Goal: Information Seeking & Learning: Understand process/instructions

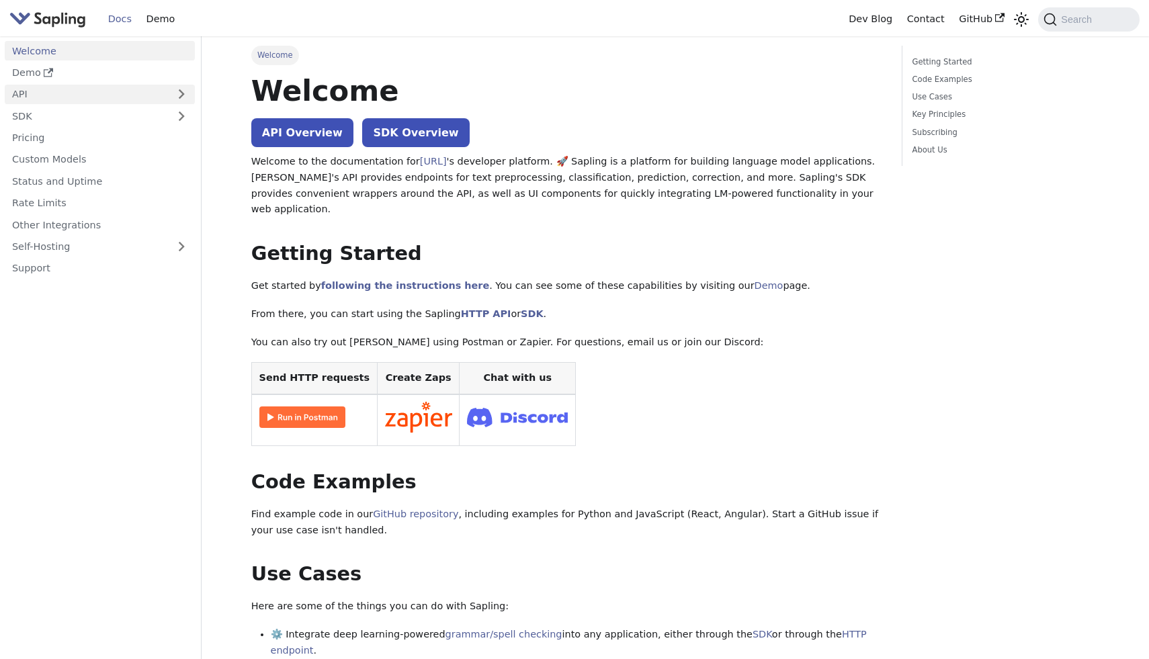
click at [68, 99] on link "API" at bounding box center [86, 94] width 163 height 19
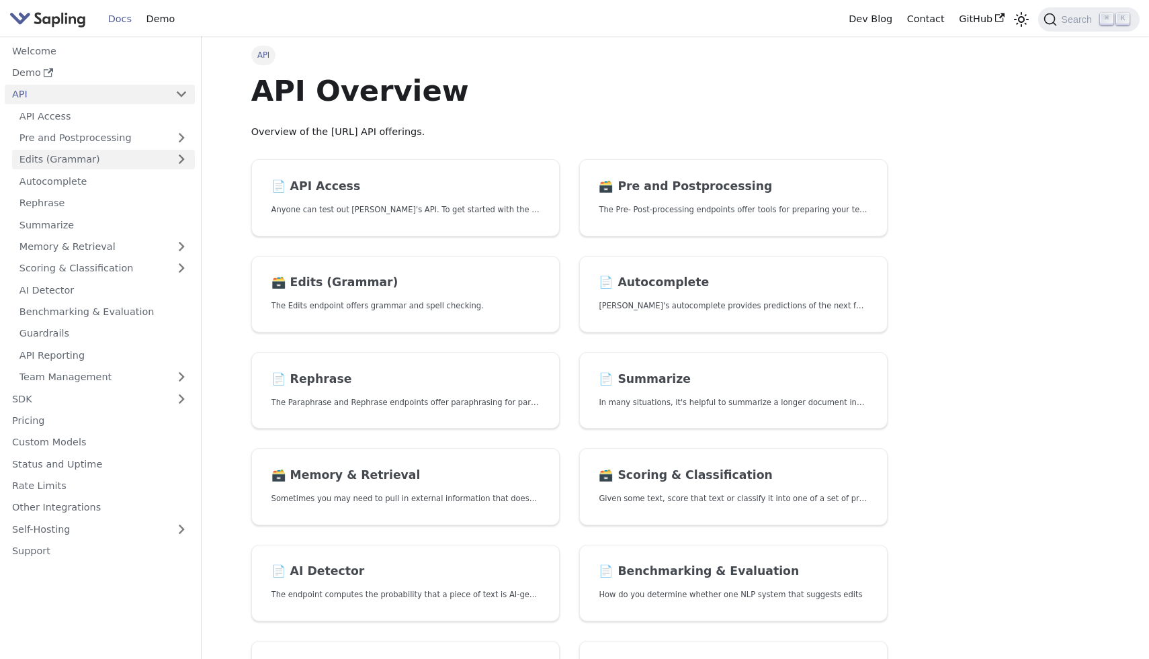
click at [67, 159] on link "Edits (Grammar)" at bounding box center [103, 159] width 183 height 19
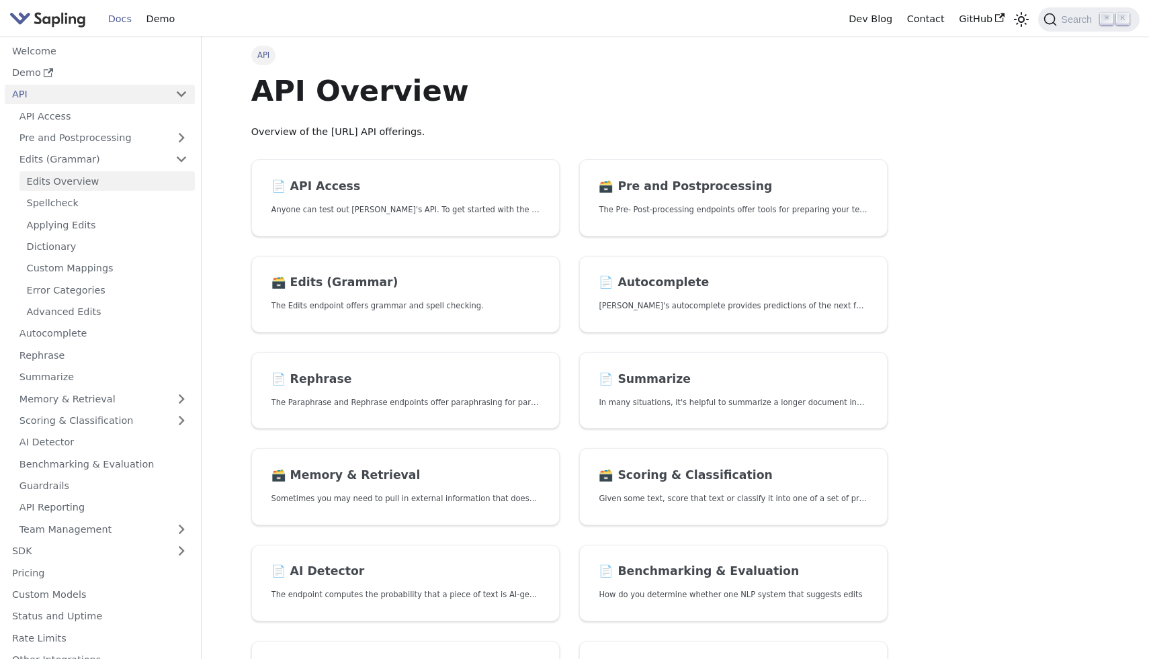
click at [68, 185] on link "Edits Overview" at bounding box center [106, 180] width 175 height 19
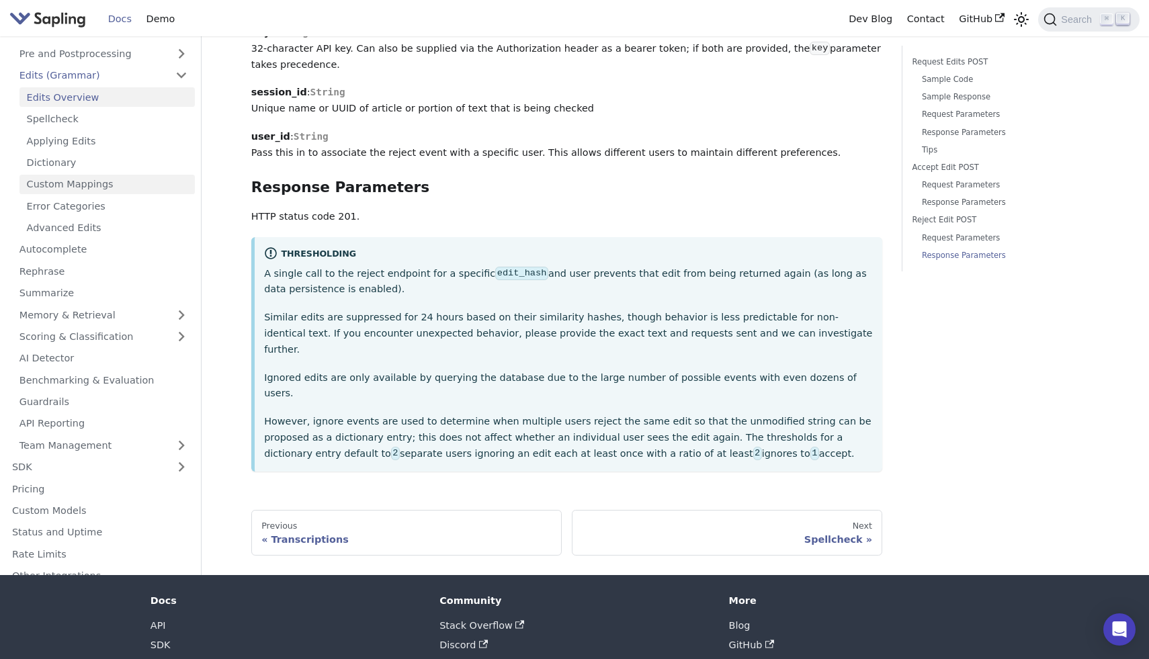
click at [80, 175] on link "Custom Mappings" at bounding box center [106, 184] width 175 height 19
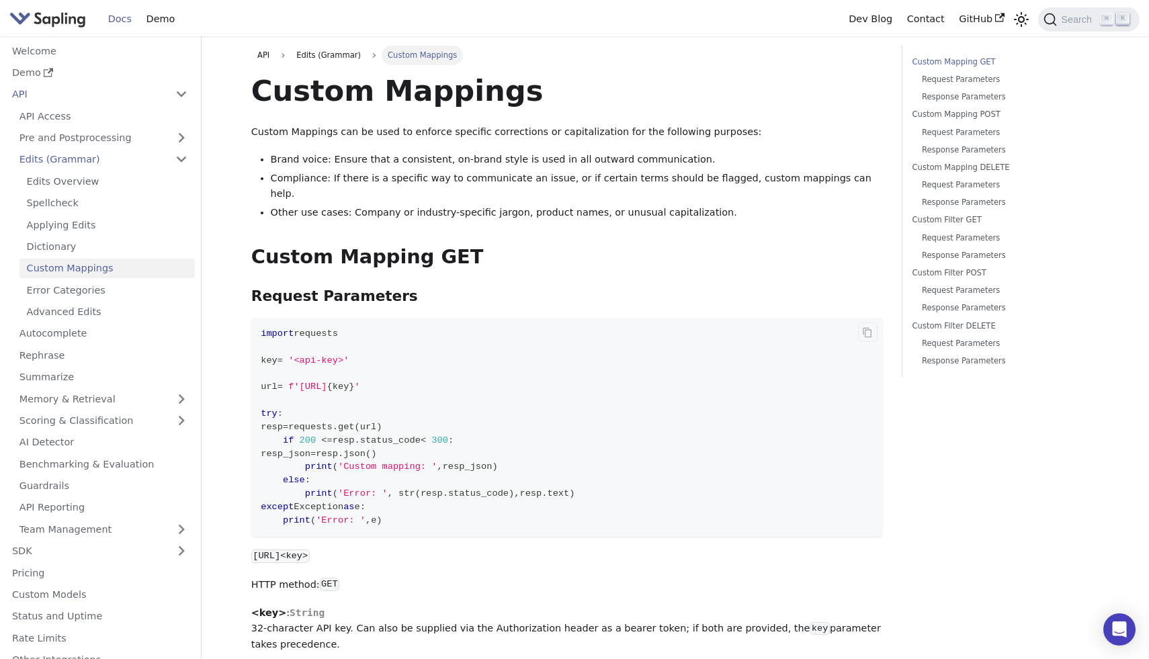
click at [326, 382] on span "f'https://api.sapling.ai/api/v1/custom_mapping?key=" at bounding box center [307, 387] width 38 height 10
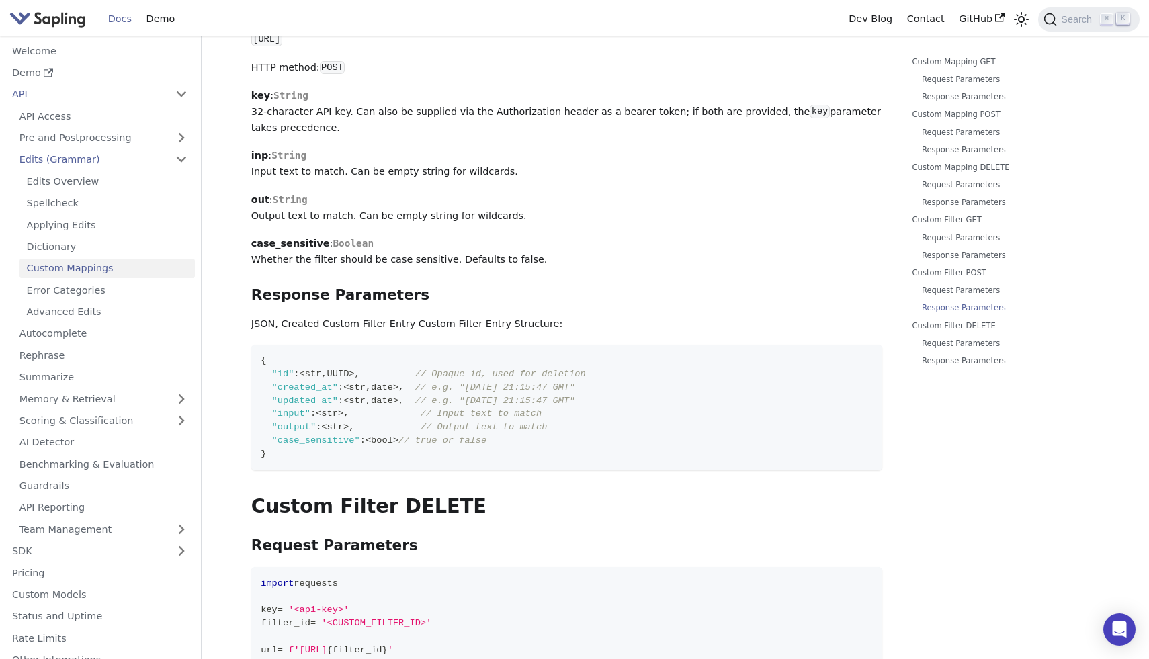
scroll to position [3799, 0]
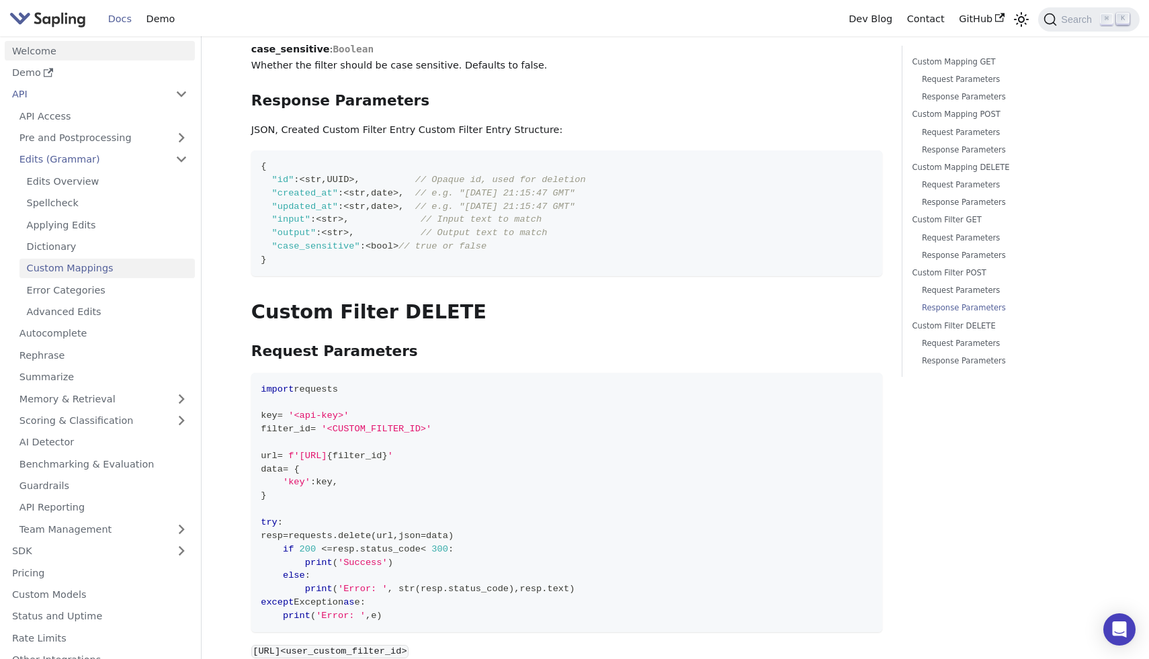
click at [72, 50] on link "Welcome" at bounding box center [100, 50] width 190 height 19
